Goal: Find specific page/section: Find specific page/section

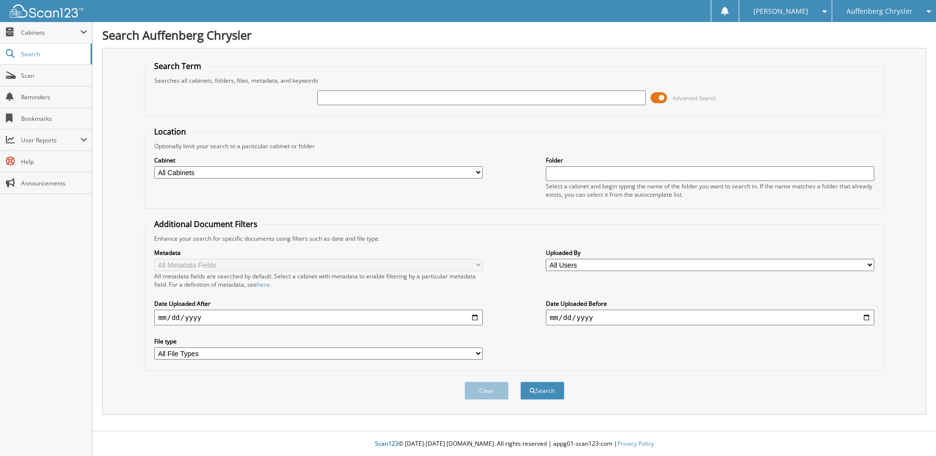
click at [349, 100] on input "text" at bounding box center [481, 98] width 328 height 15
type input "264053"
click at [520, 382] on button "Search" at bounding box center [542, 391] width 44 height 18
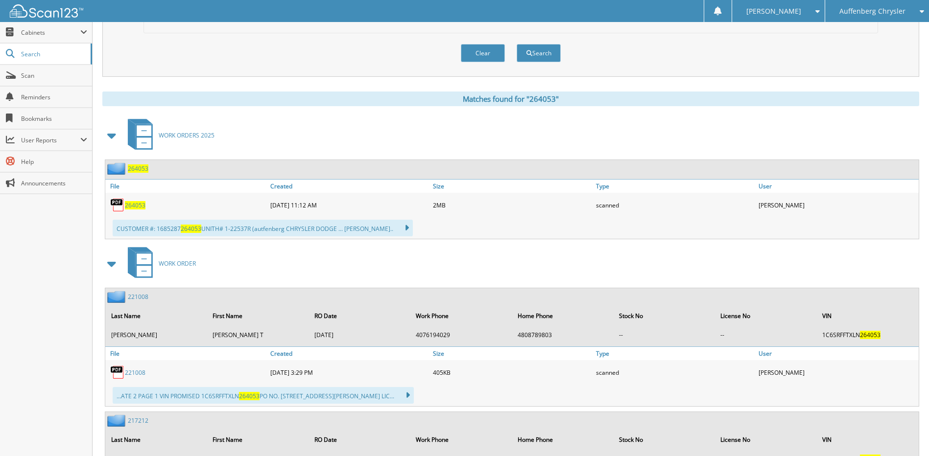
scroll to position [256, 0]
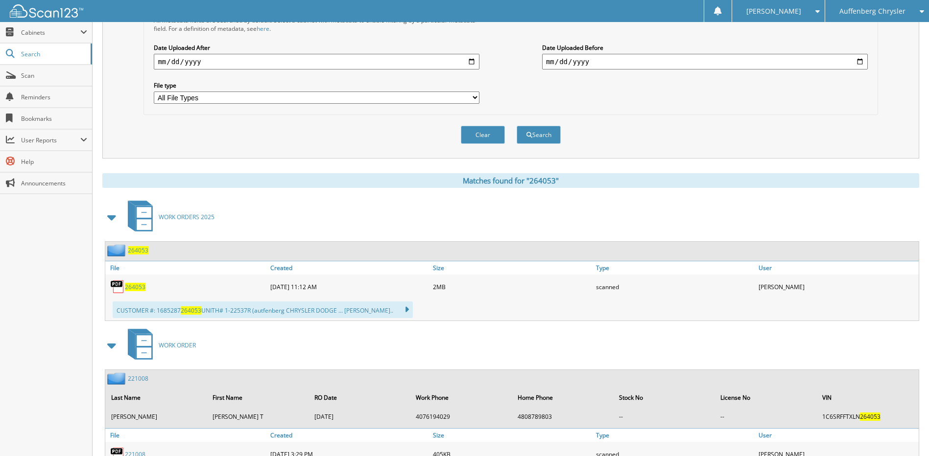
click at [133, 289] on span "264053" at bounding box center [135, 287] width 21 height 8
